Goal: Book appointment/travel/reservation

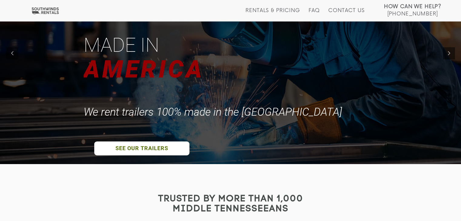
scroll to position [61, 0]
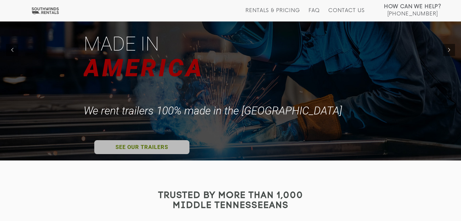
click at [135, 151] on link "SEE OUR TRAILERS" at bounding box center [141, 147] width 95 height 14
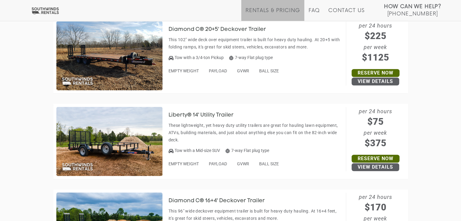
scroll to position [424, 0]
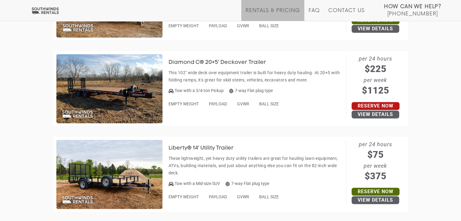
click at [363, 106] on link "Reserve Now" at bounding box center [375, 106] width 48 height 8
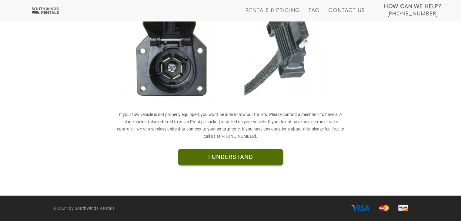
scroll to position [166, 0]
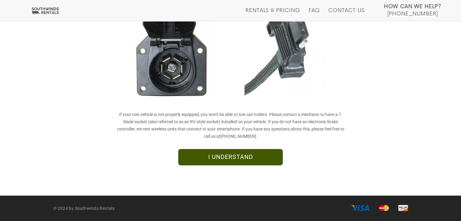
click at [251, 153] on link "I UNDERSTAND" at bounding box center [230, 157] width 105 height 16
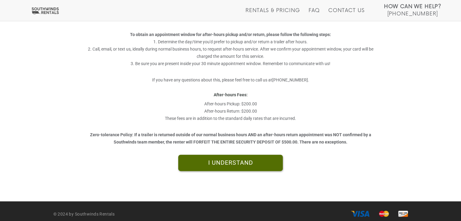
scroll to position [171, 0]
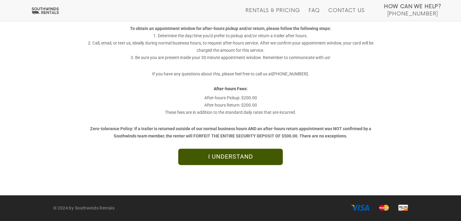
click at [237, 164] on link "I UNDERSTAND" at bounding box center [230, 157] width 105 height 16
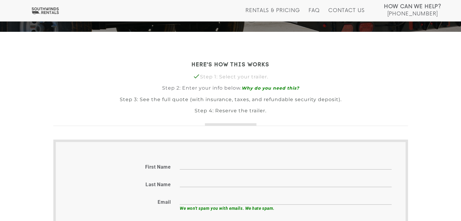
scroll to position [121, 0]
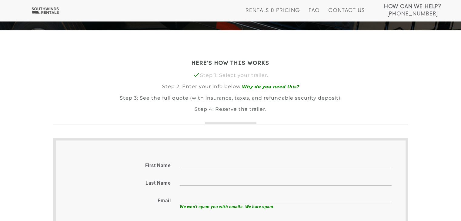
click at [194, 162] on input "First name" at bounding box center [286, 163] width 212 height 9
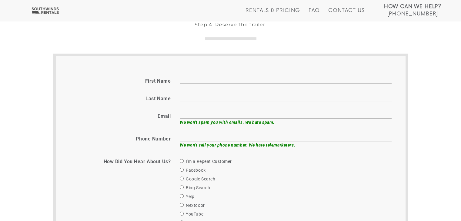
scroll to position [242, 0]
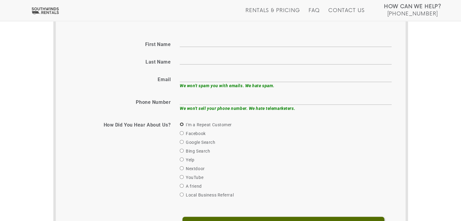
drag, startPoint x: 181, startPoint y: 124, endPoint x: 197, endPoint y: 124, distance: 16.7
click at [181, 124] on input "I'm a Repeat Customer" at bounding box center [182, 124] width 4 height 4
radio input "true"
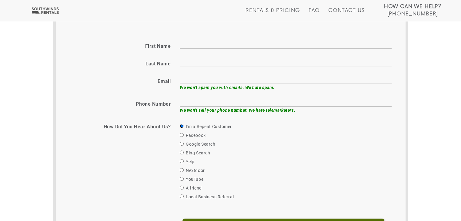
scroll to position [192, 0]
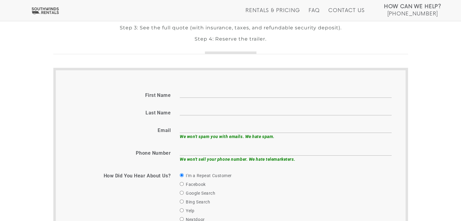
click at [188, 93] on input "First name" at bounding box center [286, 92] width 212 height 9
type input "Theresa"
type input "Ellis"
type input "tellis@eternaltelecom.com"
type input "8282163508"
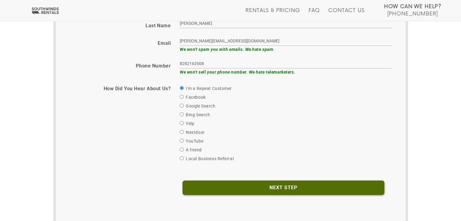
scroll to position [282, 0]
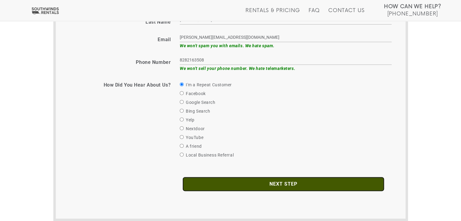
click at [272, 182] on input "Next Step" at bounding box center [283, 184] width 202 height 15
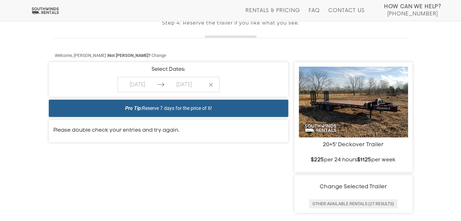
scroll to position [212, 0]
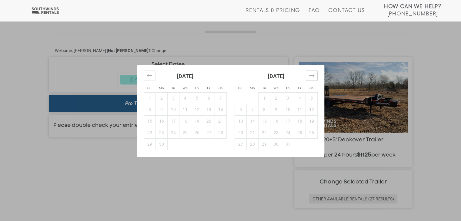
click at [309, 76] on icon "Jump to next month" at bounding box center [312, 76] width 6 height 6
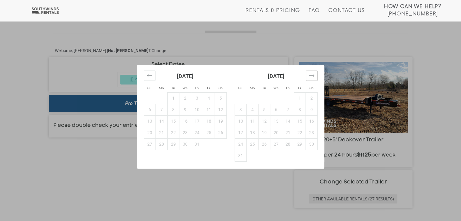
click at [309, 76] on icon "Jump to next month" at bounding box center [312, 76] width 6 height 6
click at [276, 108] on td "10" at bounding box center [276, 110] width 12 height 12
type input "[DATE]"
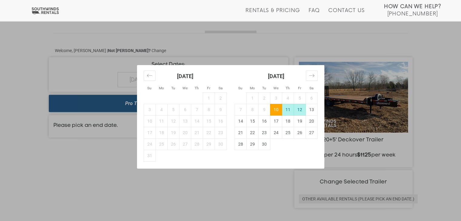
click at [297, 110] on td "12" at bounding box center [300, 110] width 12 height 12
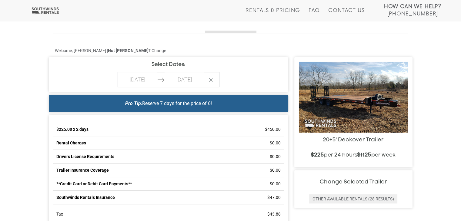
scroll to position [212, 0]
click at [204, 107] on div "Pro Tip: Reserve 7 days for the price of 6!" at bounding box center [168, 103] width 239 height 17
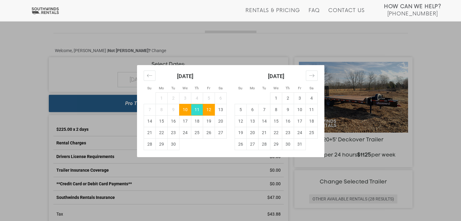
click at [196, 111] on td "11" at bounding box center [197, 110] width 12 height 12
type input "[DATE]"
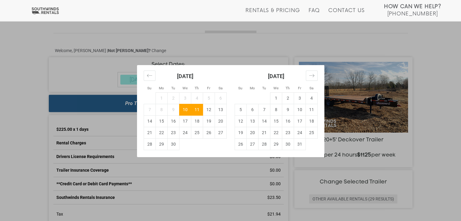
click at [197, 109] on td "11" at bounding box center [197, 110] width 12 height 12
type input "[DATE]"
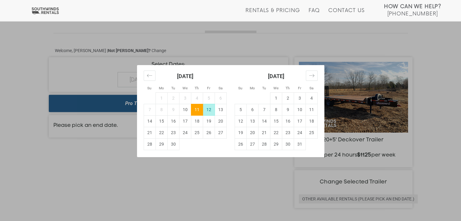
click at [210, 109] on td "12" at bounding box center [209, 110] width 12 height 12
type input "[DATE]"
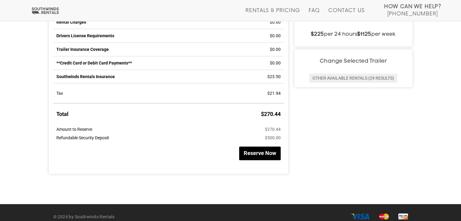
scroll to position [333, 0]
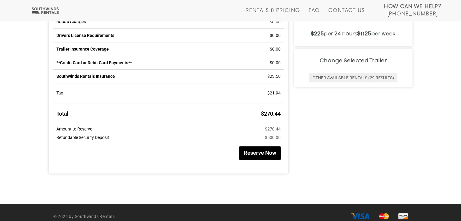
click at [260, 151] on button "Reserve Now" at bounding box center [260, 153] width 42 height 14
